Goal: Task Accomplishment & Management: Manage account settings

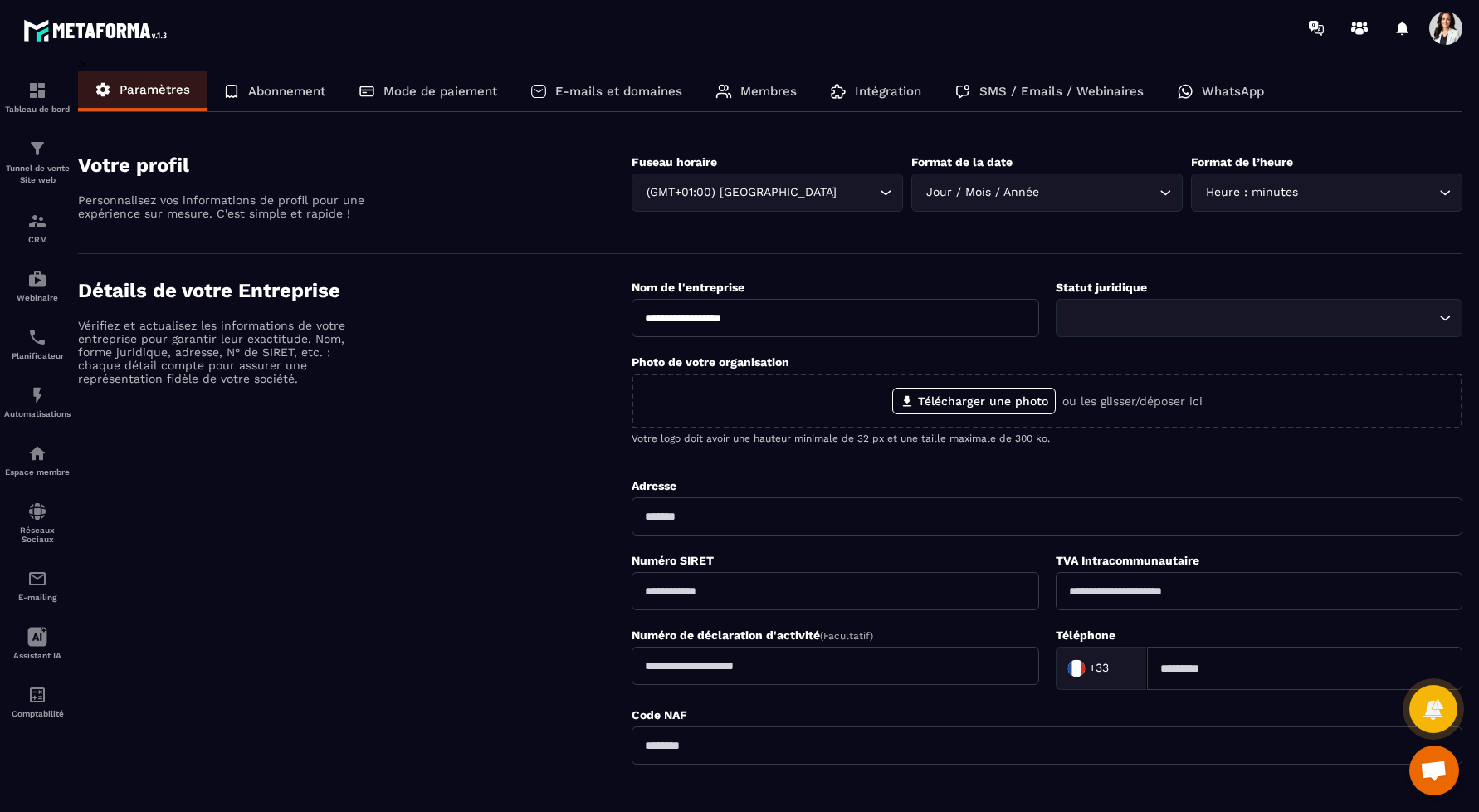
scroll to position [522, 0]
click at [1444, 34] on span at bounding box center [1446, 28] width 33 height 33
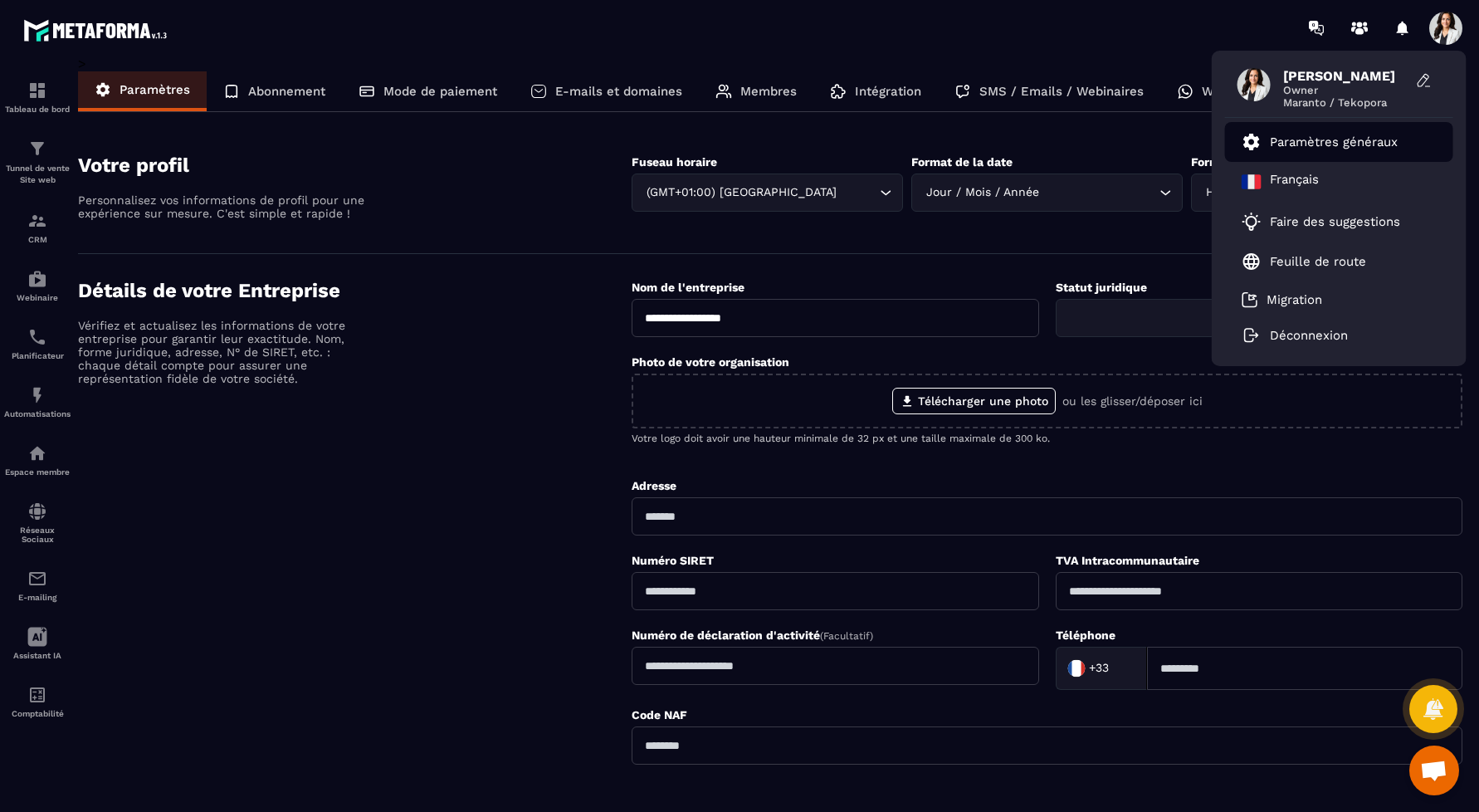
click at [1317, 147] on p "Paramètres généraux" at bounding box center [1334, 142] width 128 height 15
click at [1320, 144] on p "Paramètres généraux" at bounding box center [1334, 142] width 128 height 15
click at [1336, 135] on p "Paramètres généraux" at bounding box center [1334, 142] width 128 height 15
